Goal: Task Accomplishment & Management: Manage account settings

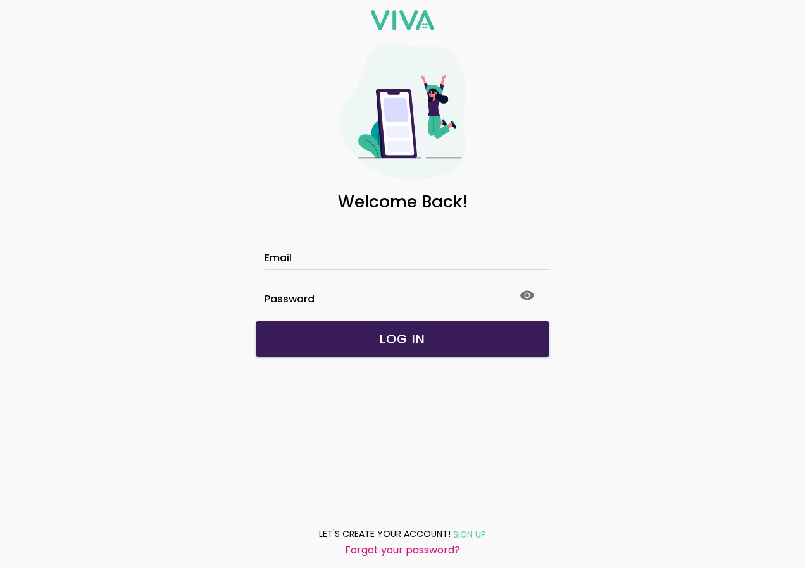
click at [0, 0] on slot "Forgot your password?" at bounding box center [0, 0] width 0 height 0
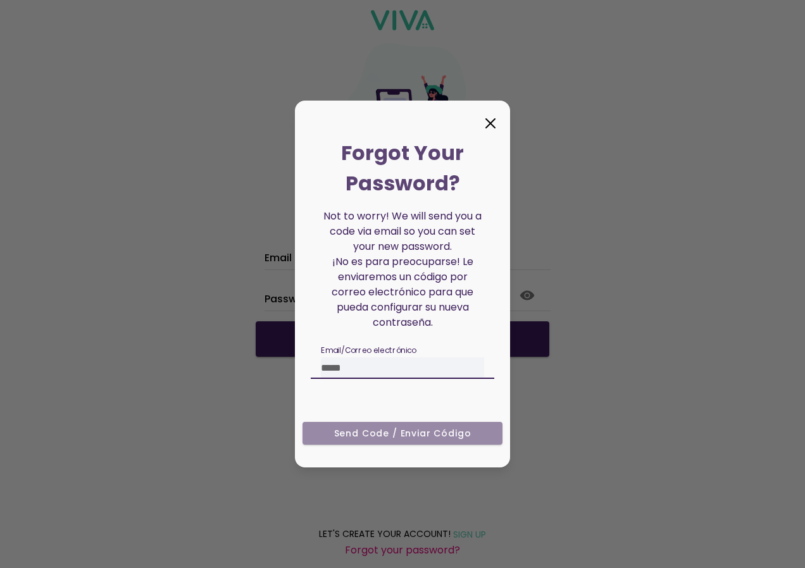
click at [364, 366] on input "text" at bounding box center [416, 368] width 190 height 21
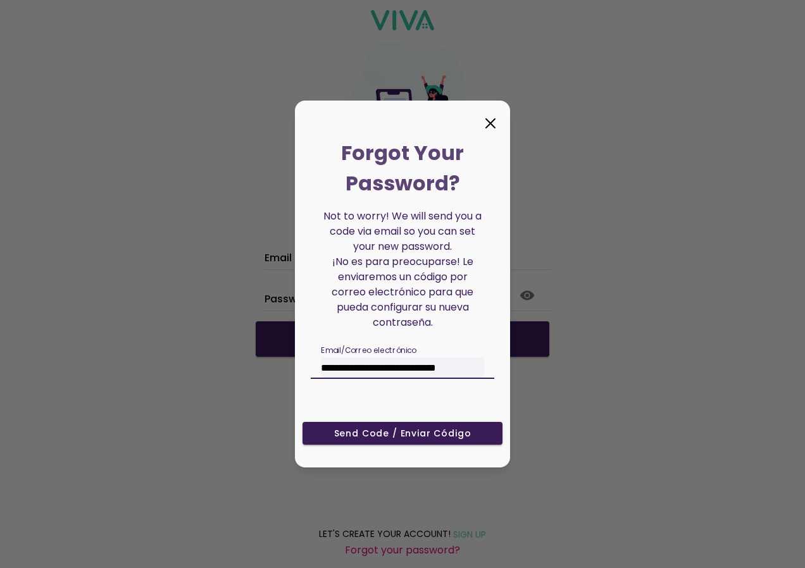
type input "**********"
click at [0, 0] on slot "Send Code / Enviar código" at bounding box center [0, 0] width 0 height 0
